Goal: Information Seeking & Learning: Learn about a topic

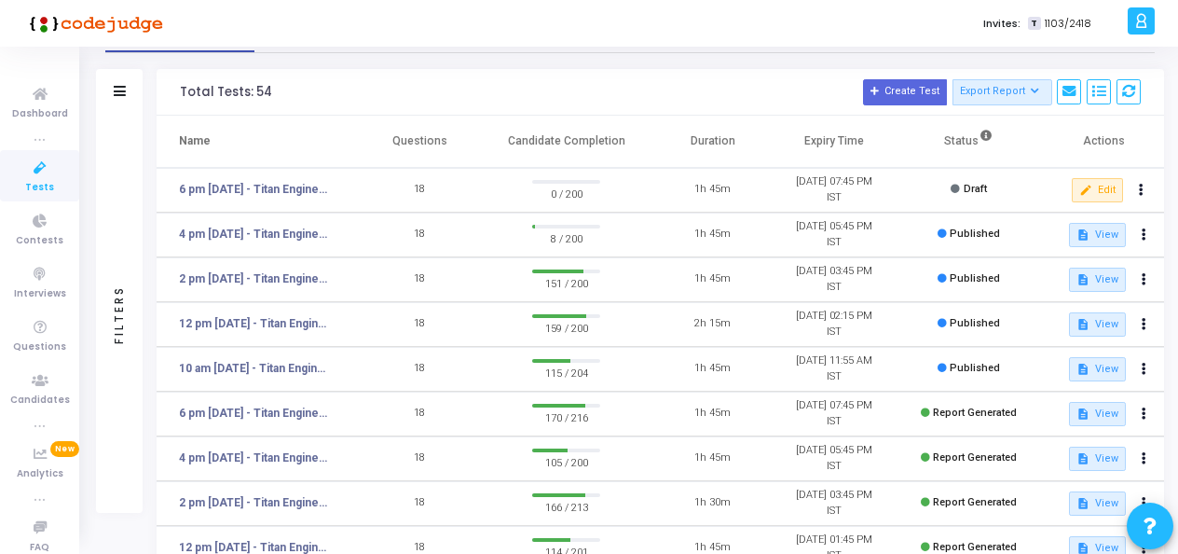
scroll to position [93, 0]
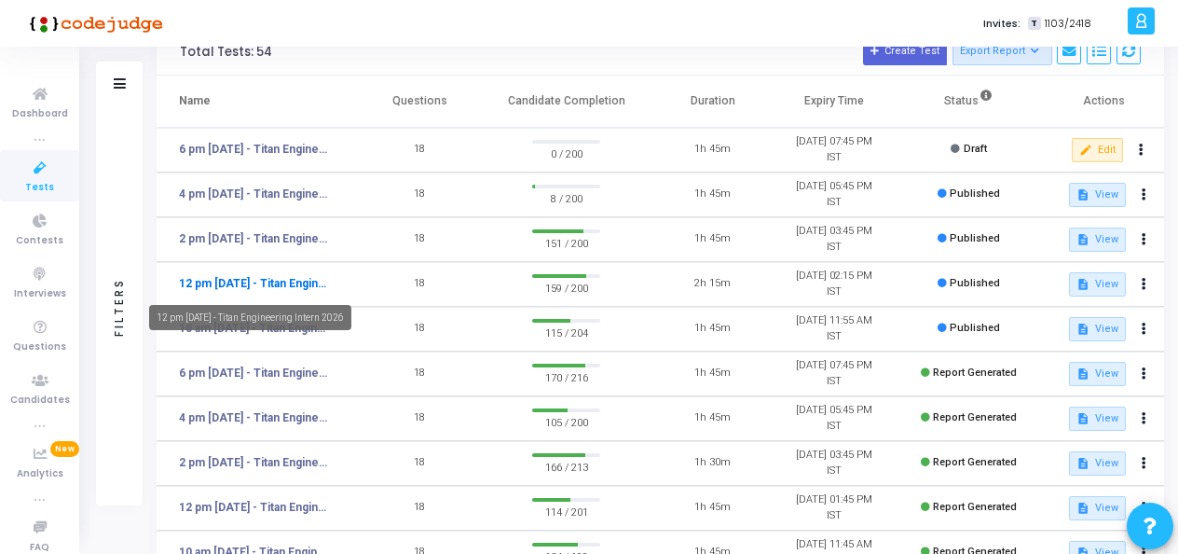
click at [264, 283] on link "12 pm [DATE] - Titan Engineering Intern 2026" at bounding box center [255, 283] width 153 height 17
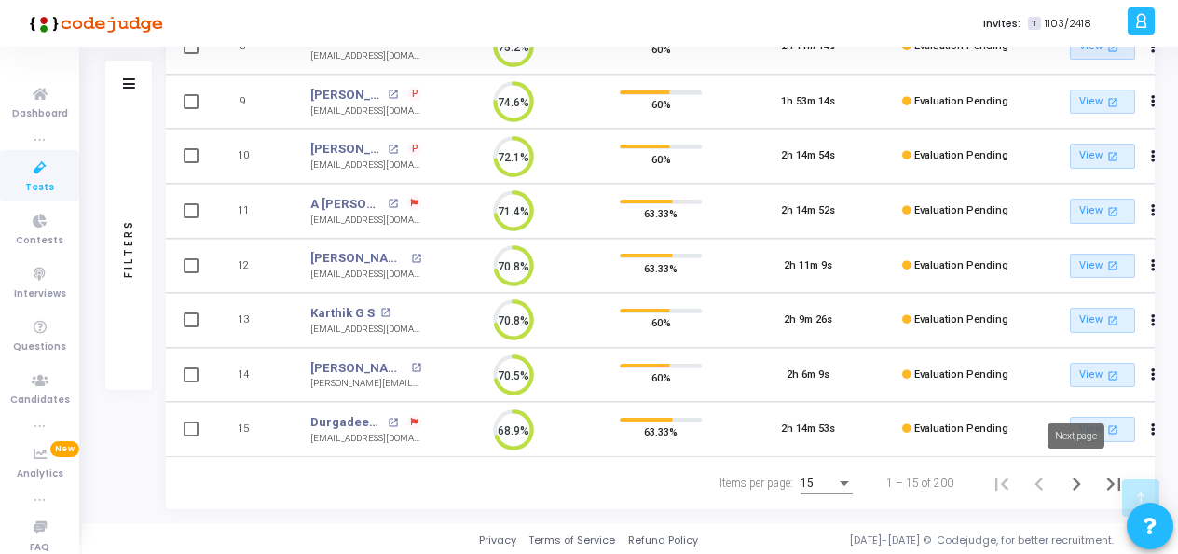
click at [1074, 473] on icon "Next page" at bounding box center [1076, 484] width 26 height 26
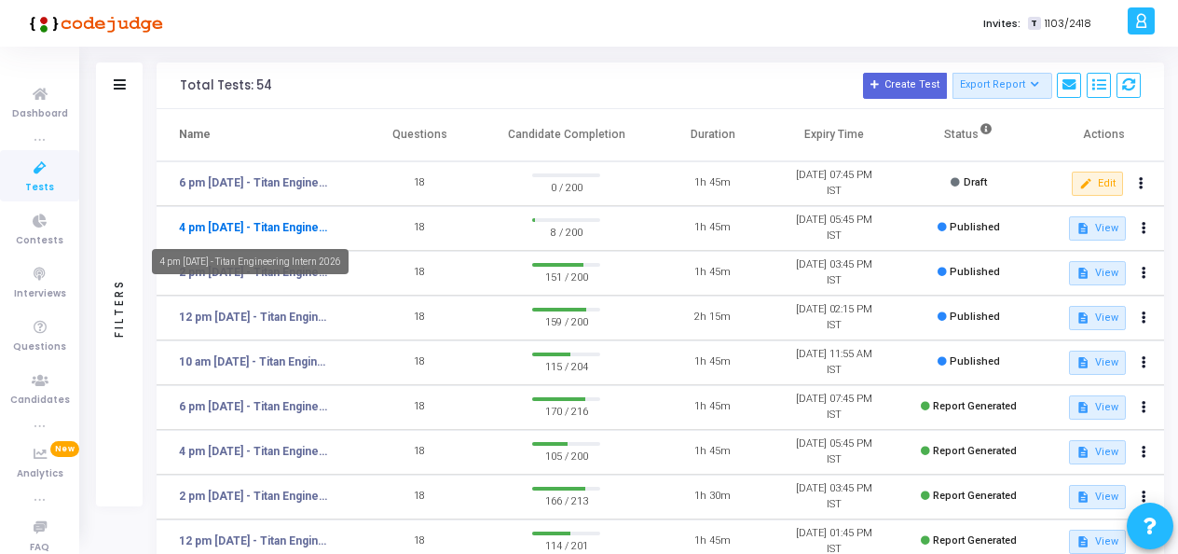
click at [278, 228] on link "4 pm [DATE] - Titan Engineering Intern 2026" at bounding box center [255, 227] width 153 height 17
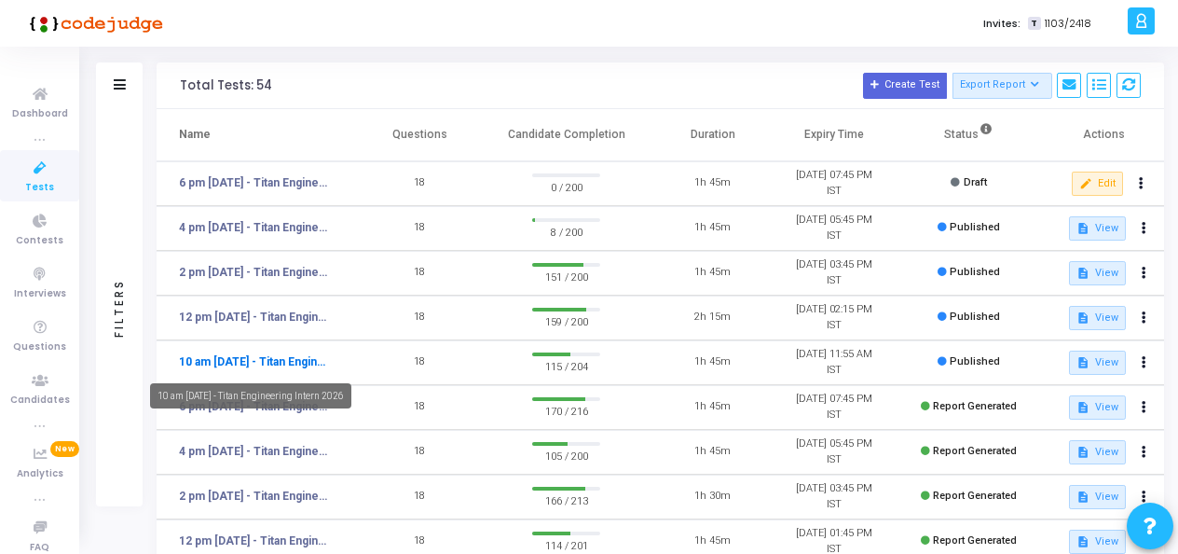
click at [279, 365] on link "10 am [DATE] - Titan Engineering Intern 2026" at bounding box center [255, 361] width 153 height 17
